Goal: Information Seeking & Learning: Understand process/instructions

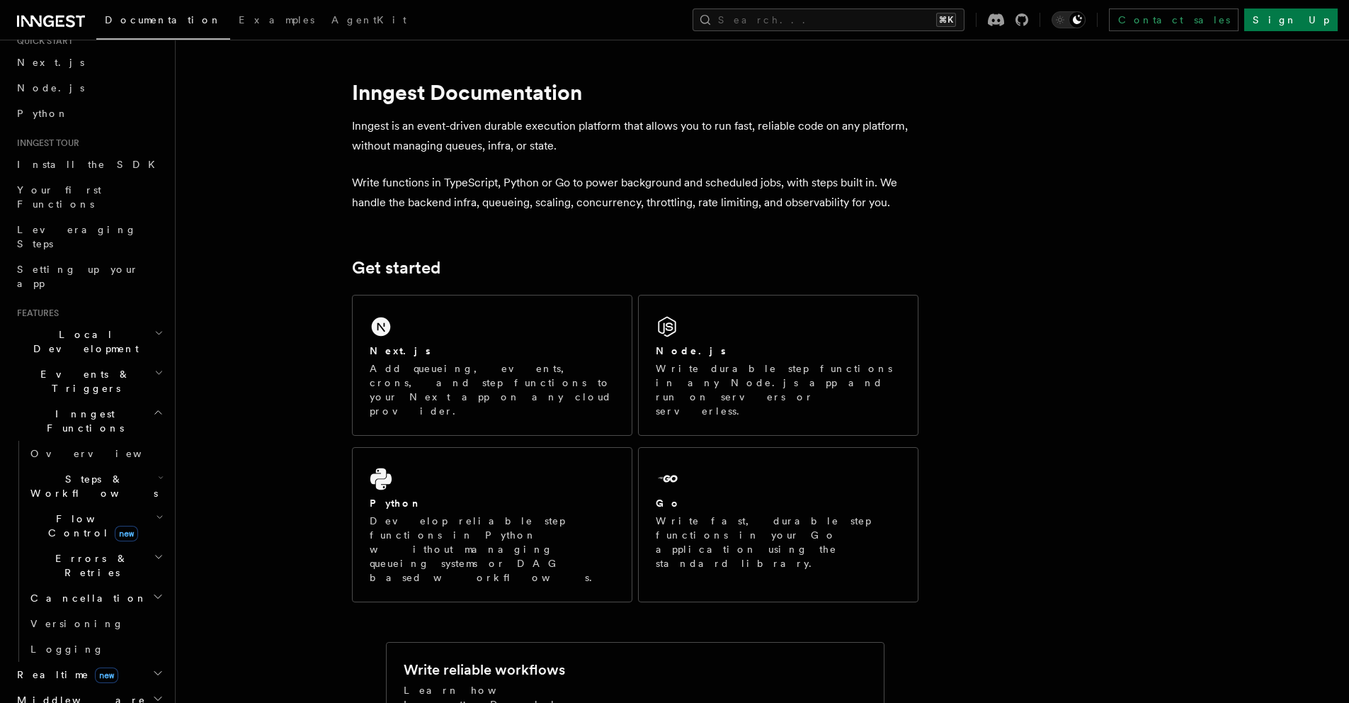
scroll to position [59, 0]
click at [79, 465] on span "Steps & Workflows" at bounding box center [91, 479] width 133 height 28
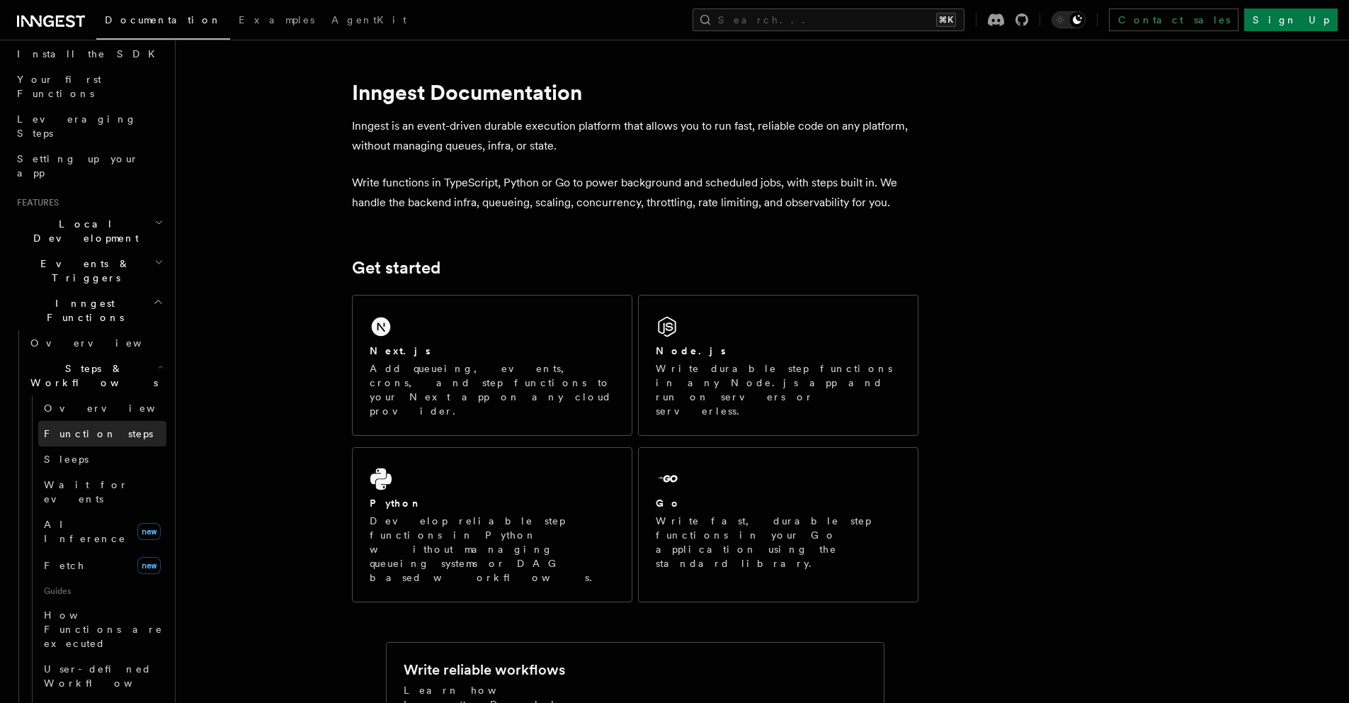
scroll to position [164, 0]
click at [88, 445] on link "Sleeps" at bounding box center [102, 457] width 128 height 25
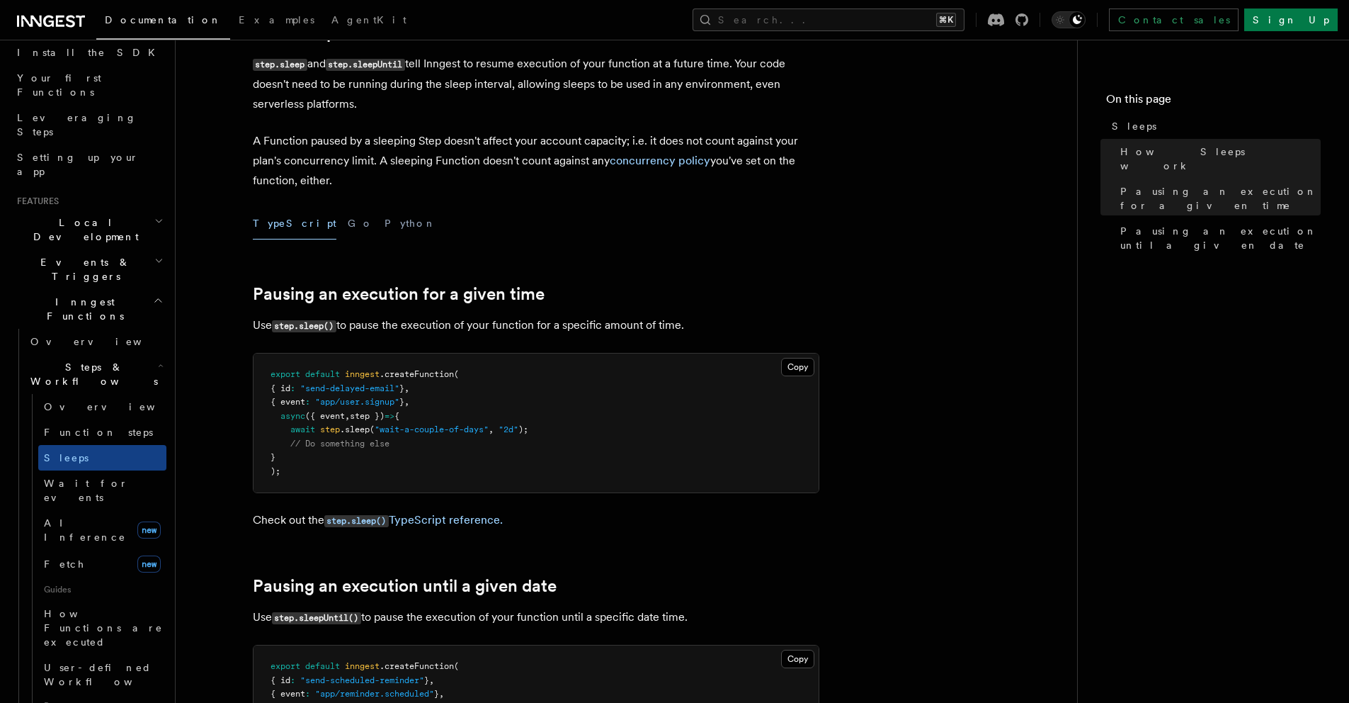
scroll to position [290, 0]
click at [79, 445] on link "Sleeps" at bounding box center [102, 457] width 128 height 25
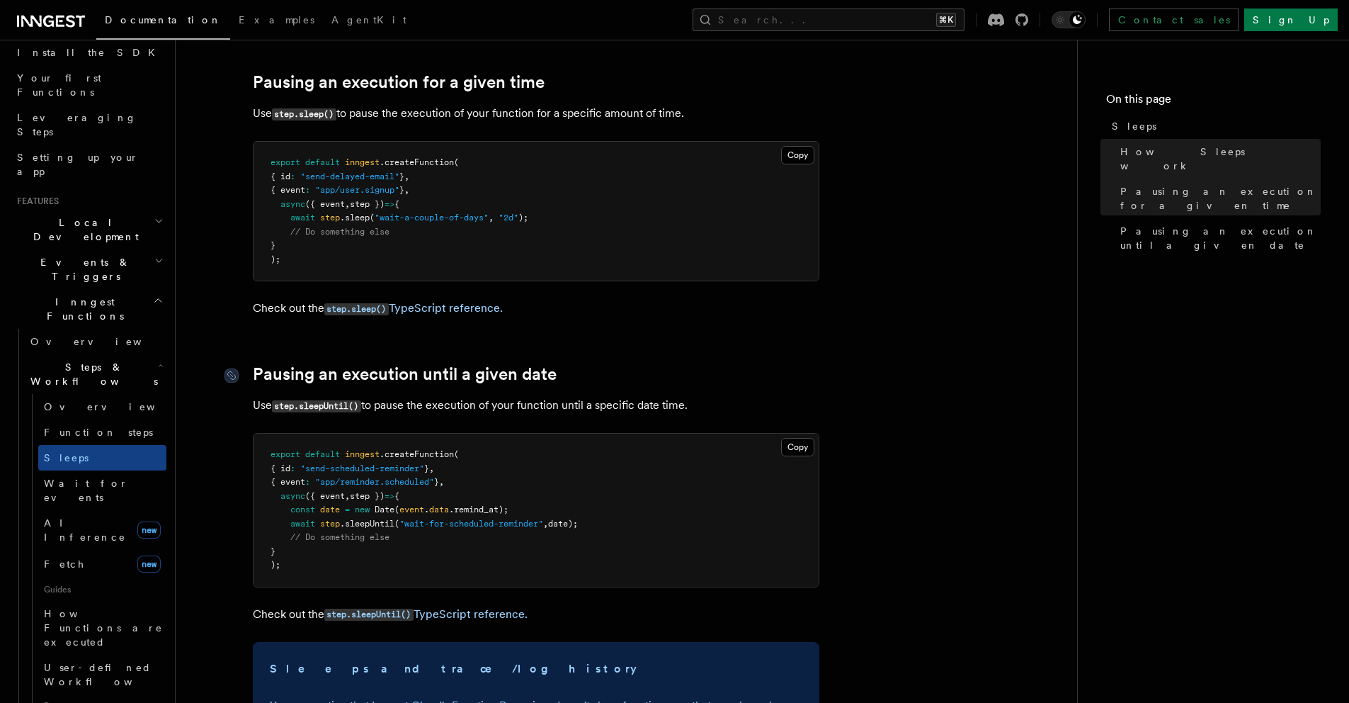
scroll to position [526, 0]
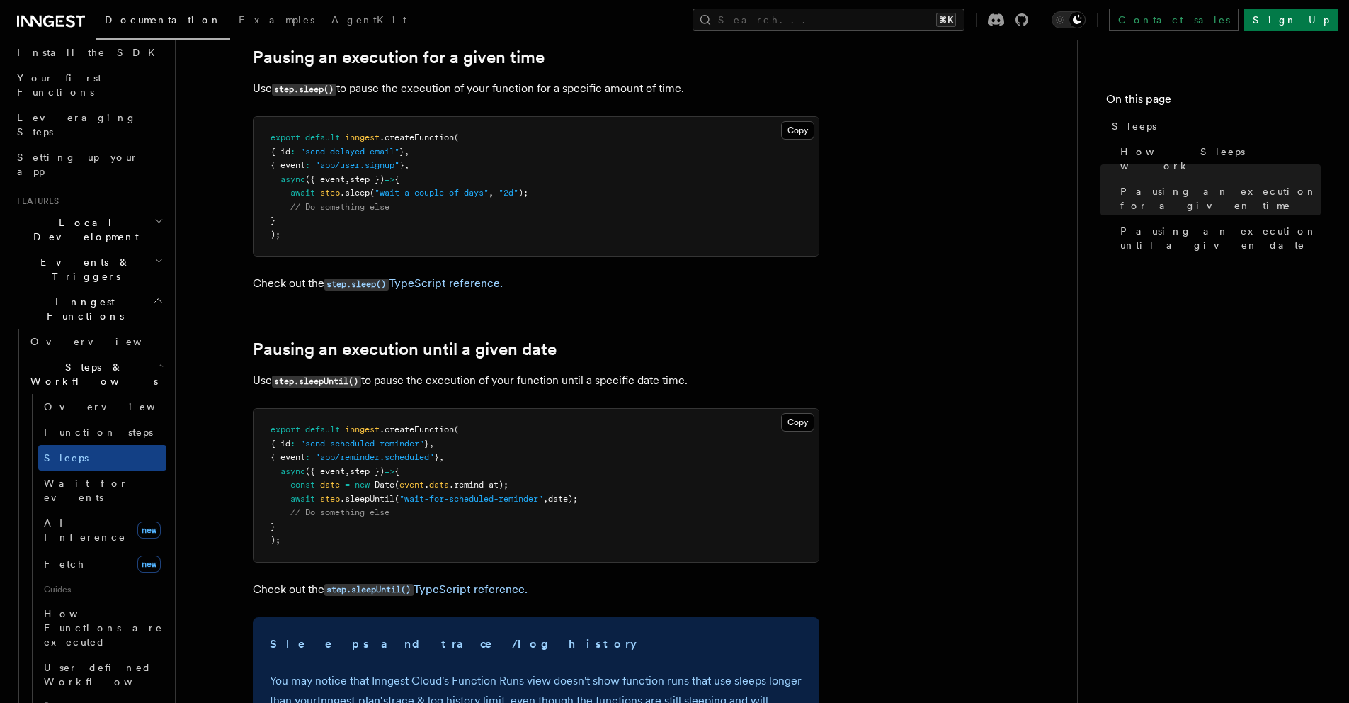
drag, startPoint x: 606, startPoint y: 499, endPoint x: 263, endPoint y: 486, distance: 343.0
click at [263, 486] on pre "export default inngest .createFunction ( { id : "send-scheduled-reminder" } , {…" at bounding box center [536, 485] width 565 height 153
copy code "const date = new Date ( event . data .remind_at); await step .sleepUntil ( "wai…"
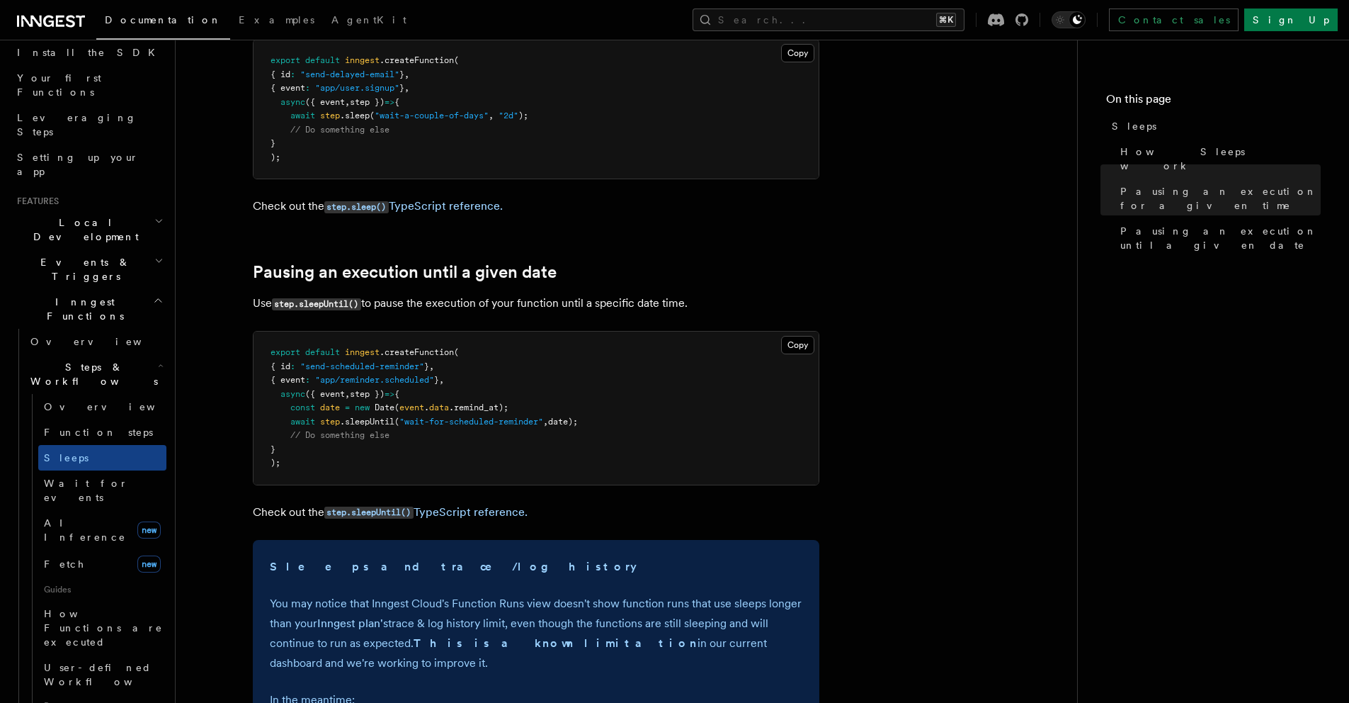
scroll to position [613, 0]
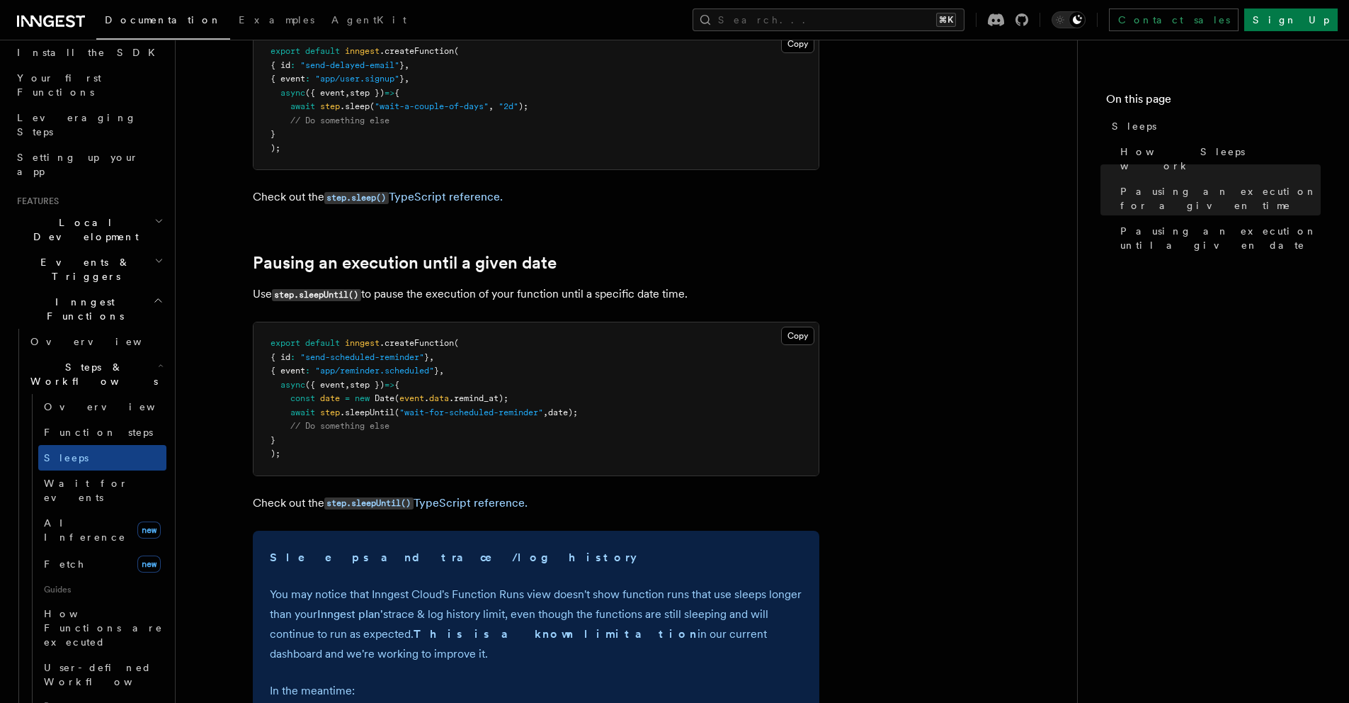
click at [861, 259] on article "Features Inngest Functions Steps & Workflows Sleeps Two step methods, step.slee…" at bounding box center [626, 278] width 856 height 1656
